Goal: Navigation & Orientation: Find specific page/section

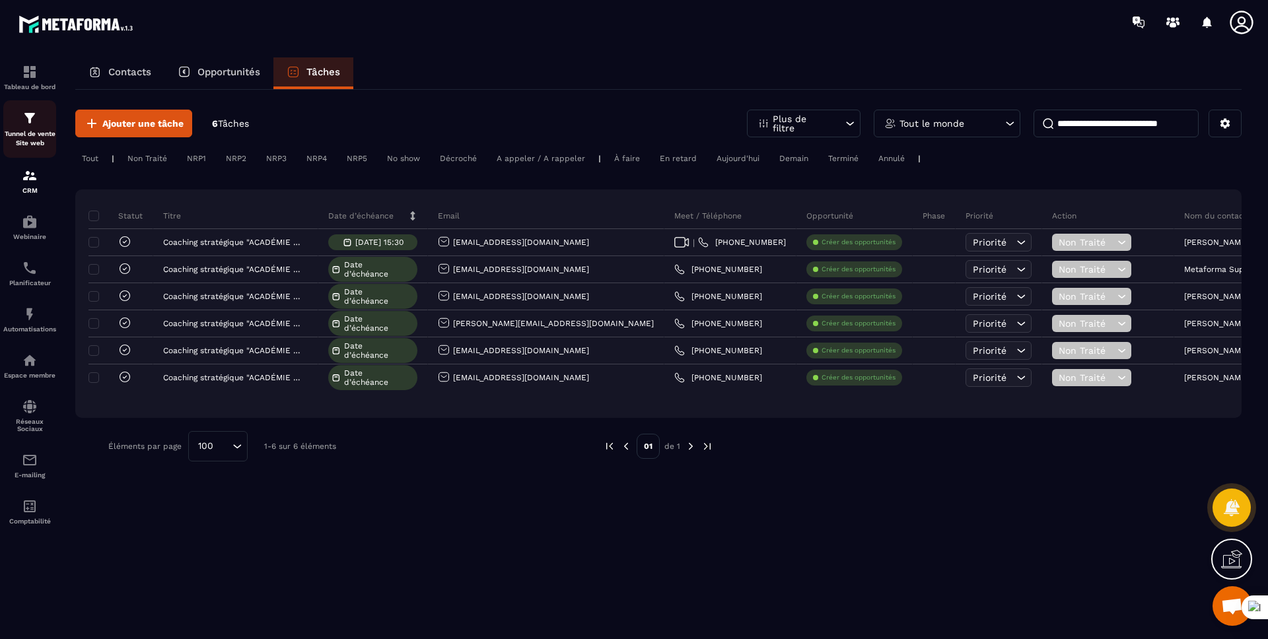
click at [27, 139] on p "Tunnel de vente Site web" at bounding box center [29, 138] width 53 height 18
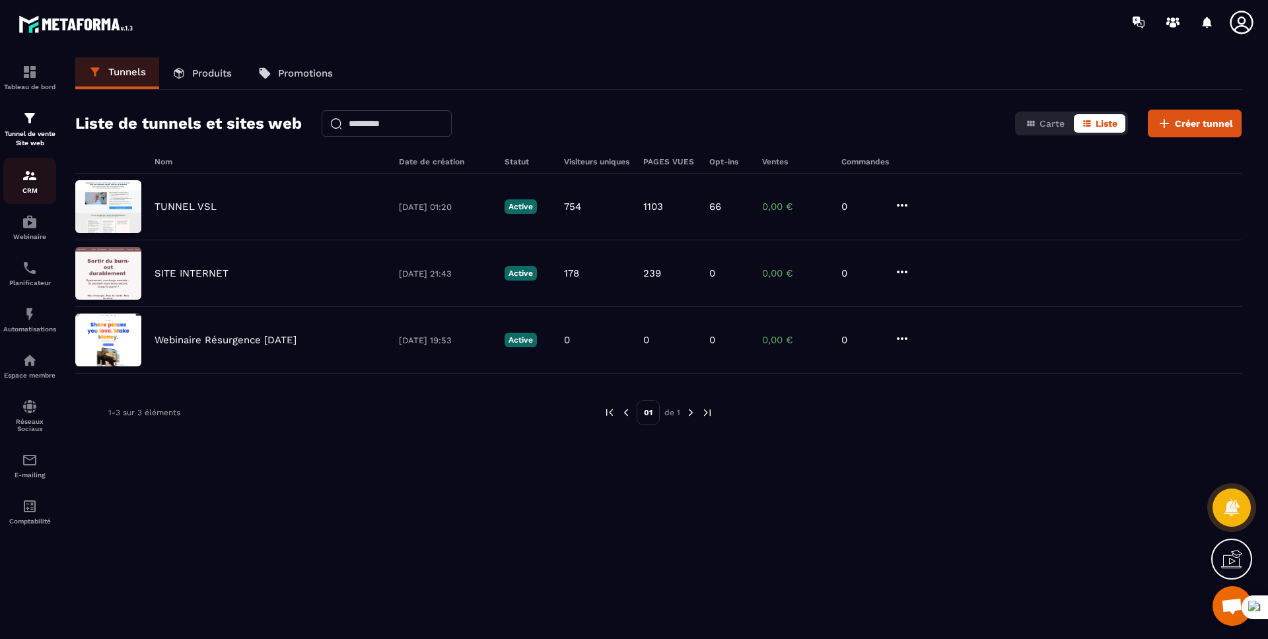
click at [38, 178] on div "CRM" at bounding box center [29, 181] width 53 height 26
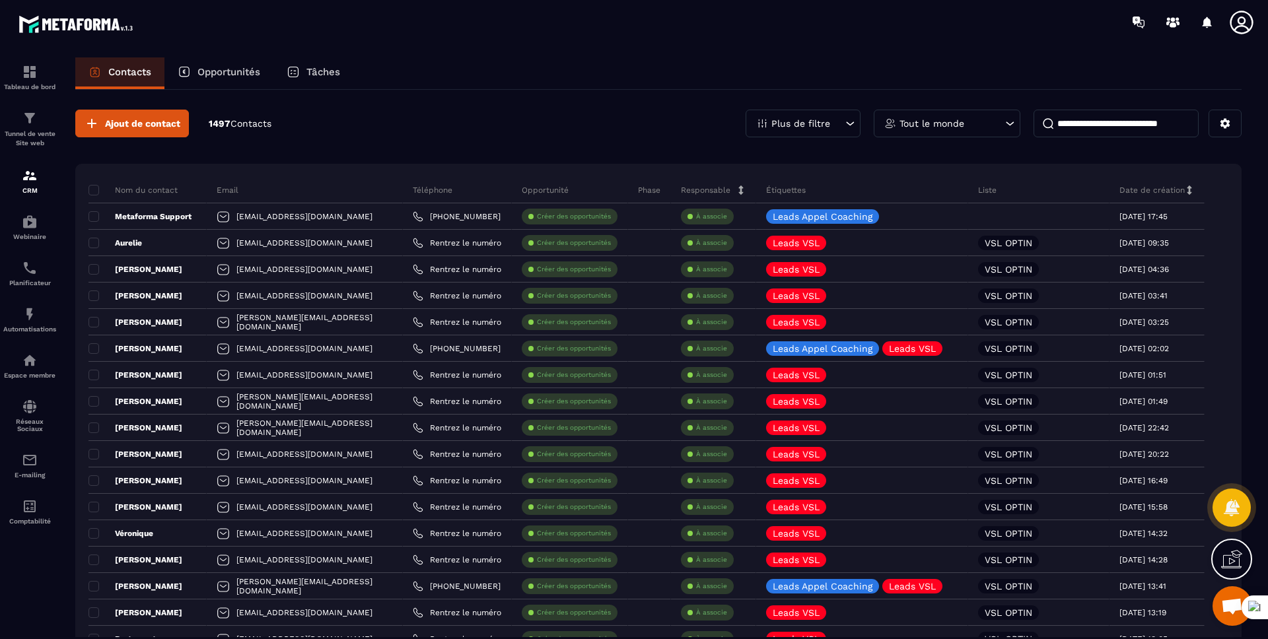
click at [327, 67] on p "Tâches" at bounding box center [323, 72] width 34 height 12
